Goal: Navigation & Orientation: Find specific page/section

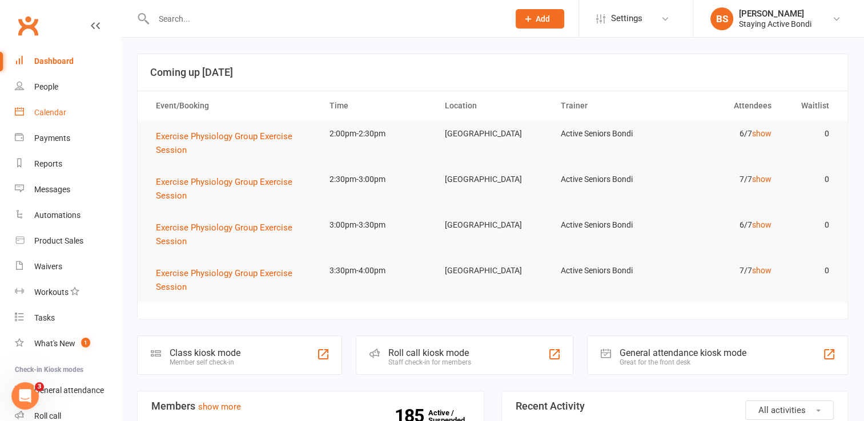
click at [47, 113] on div "Calendar" at bounding box center [50, 112] width 32 height 9
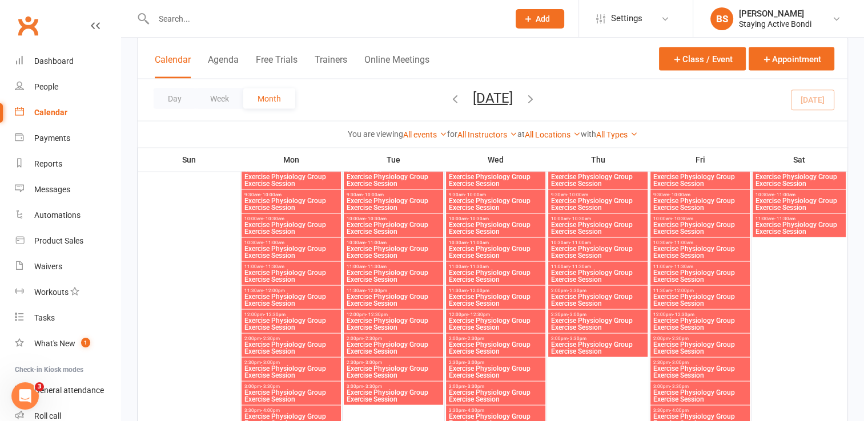
scroll to position [2198, 0]
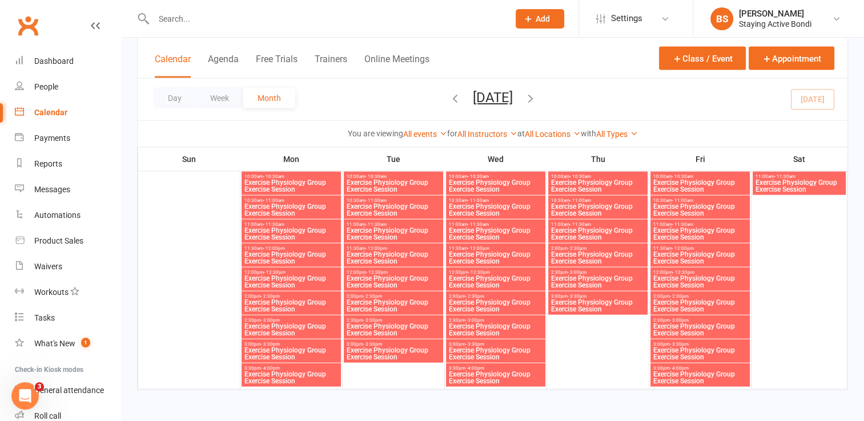
click at [537, 97] on icon "button" at bounding box center [530, 98] width 13 height 13
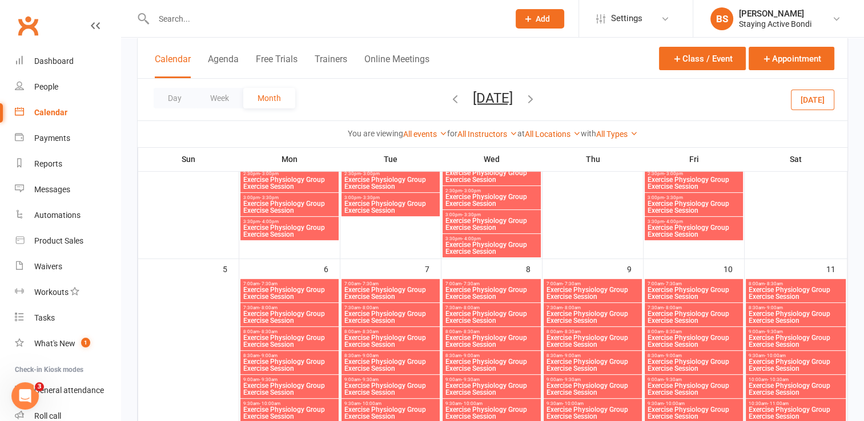
scroll to position [381, 0]
click at [300, 294] on span "Exercise Physiology Group Exercise Session" at bounding box center [290, 294] width 94 height 14
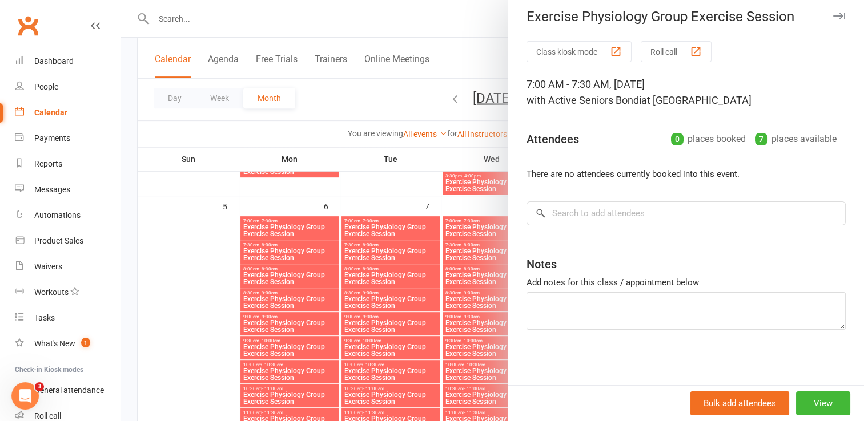
scroll to position [0, 0]
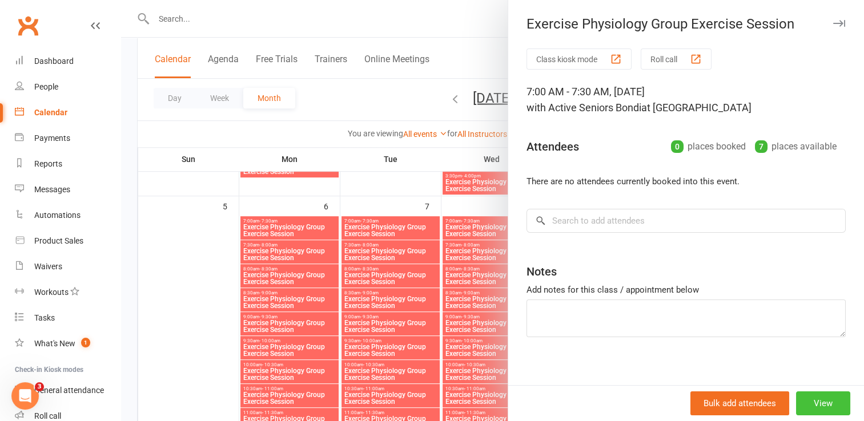
click at [818, 402] on button "View" at bounding box center [823, 404] width 54 height 24
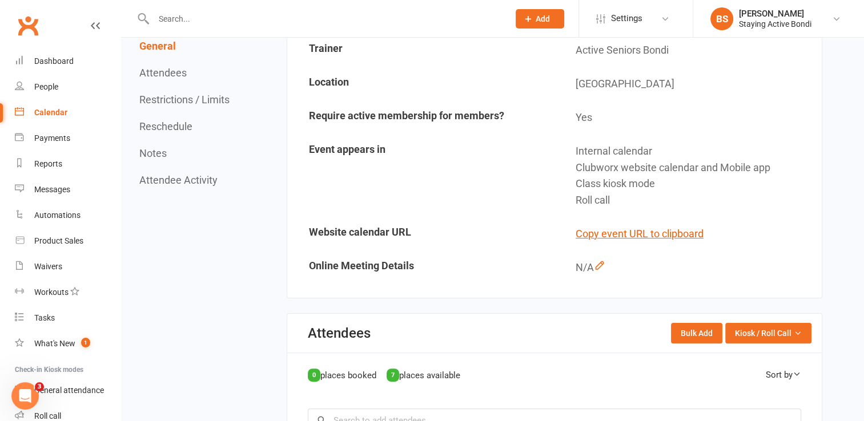
scroll to position [202, 0]
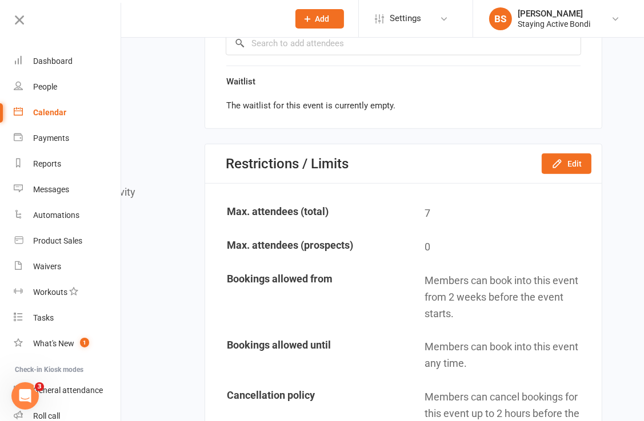
scroll to position [612, 0]
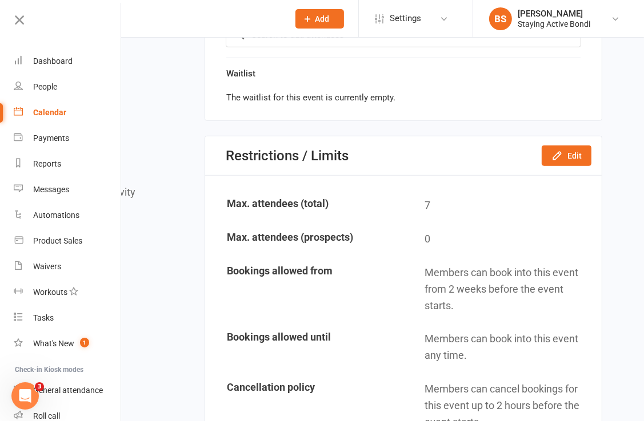
click at [47, 114] on div "Calendar" at bounding box center [49, 112] width 33 height 9
